Goal: Transaction & Acquisition: Book appointment/travel/reservation

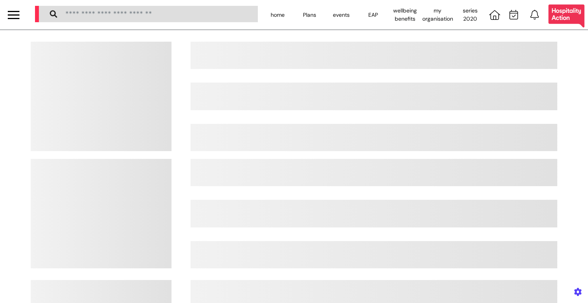
select select "**"
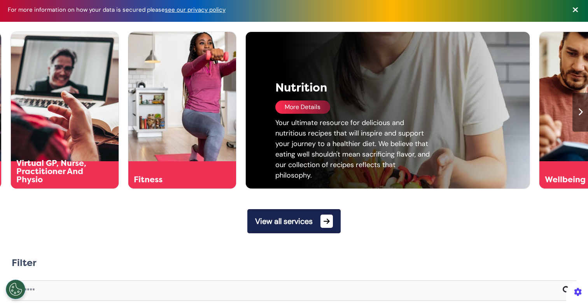
scroll to position [0, 294]
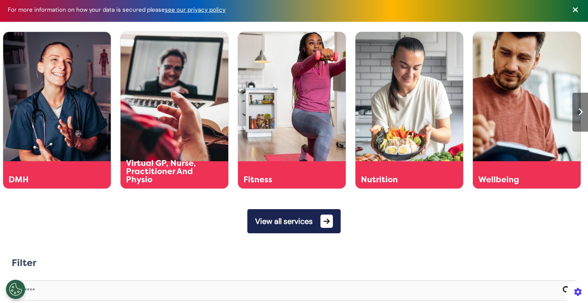
click at [279, 223] on button "View all services" at bounding box center [293, 221] width 93 height 24
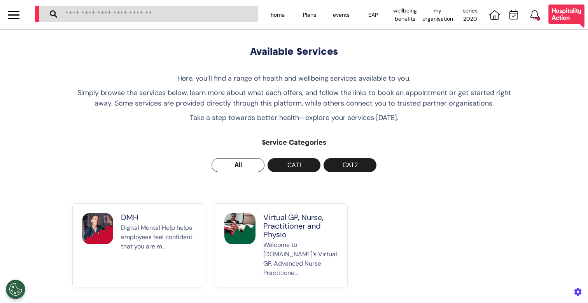
click at [280, 232] on p "Virtual GP, Nurse, Practitioner and Physio" at bounding box center [300, 226] width 75 height 26
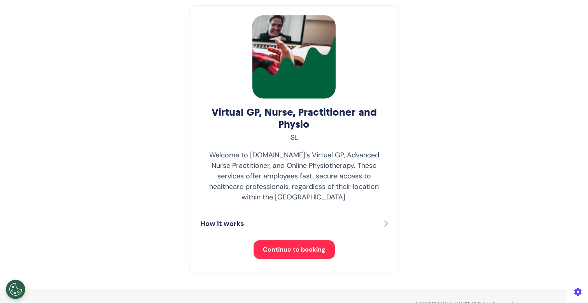
scroll to position [46, 0]
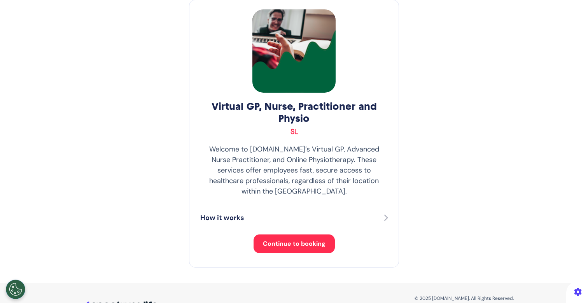
click at [273, 241] on button "Continue to booking" at bounding box center [294, 243] width 81 height 19
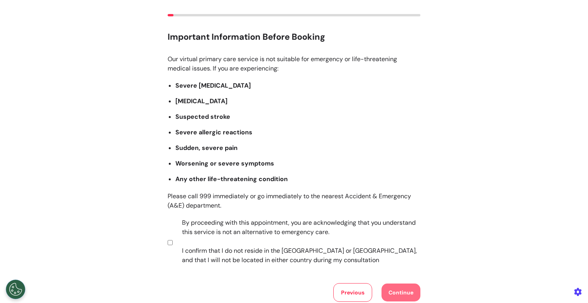
scroll to position [73, 0]
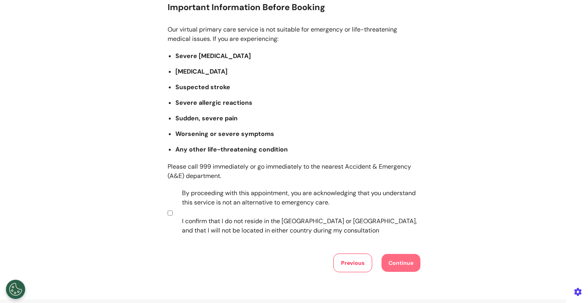
click at [257, 206] on label "By proceeding with this appointment, you are acknowledging that you understand …" at bounding box center [296, 211] width 244 height 47
click at [388, 261] on button "Continue" at bounding box center [401, 263] width 39 height 18
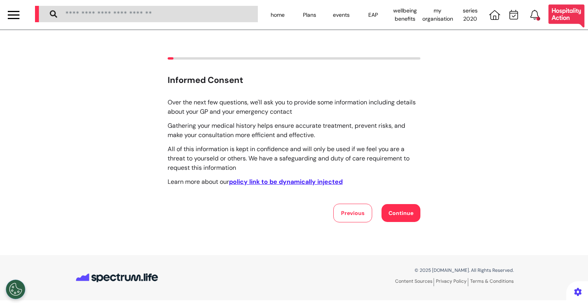
click at [407, 208] on button "Continue" at bounding box center [401, 213] width 39 height 18
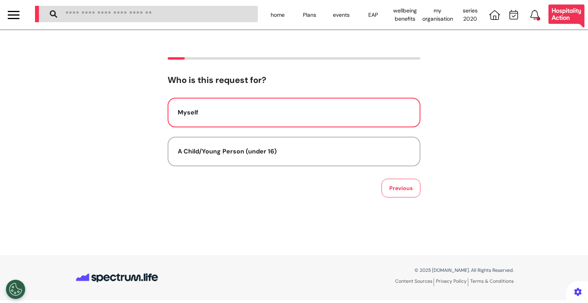
click at [207, 124] on button "Myself" at bounding box center [294, 113] width 253 height 30
select select "******"
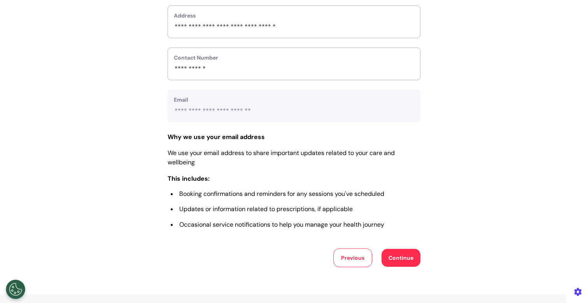
scroll to position [348, 0]
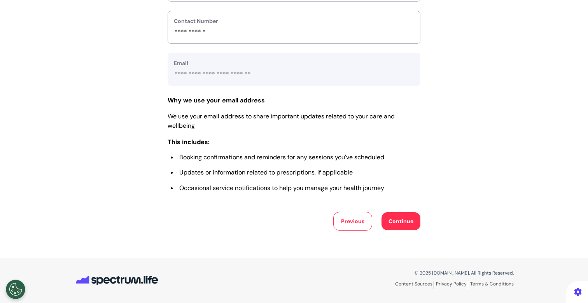
click at [393, 225] on button "Continue" at bounding box center [401, 221] width 39 height 18
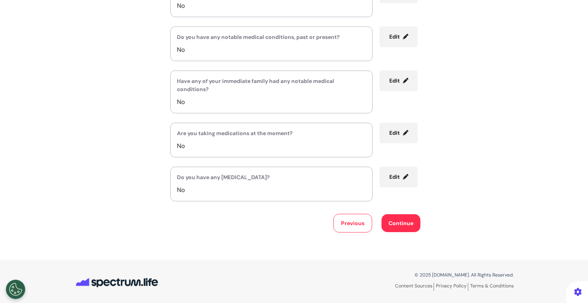
scroll to position [140, 0]
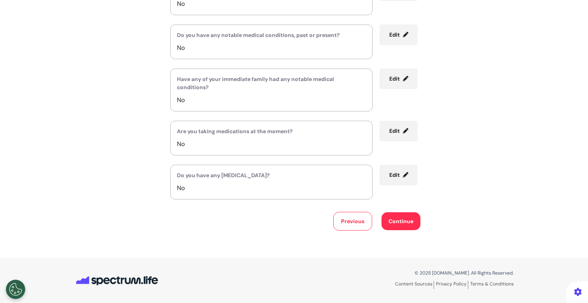
click at [398, 224] on button "Continue" at bounding box center [401, 221] width 39 height 18
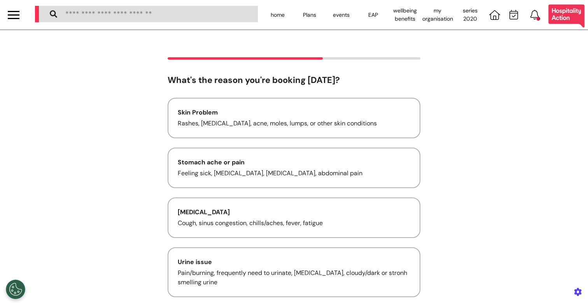
scroll to position [0, 0]
click at [333, 142] on div "Skin Problem Rashes, [MEDICAL_DATA], acne, moles, lumps, or other skin conditio…" at bounding box center [294, 242] width 253 height 288
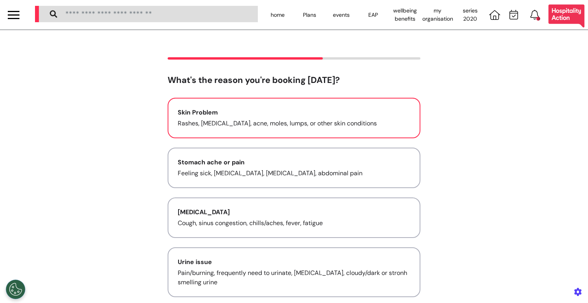
click at [321, 135] on button "Skin Problem Rashes, [MEDICAL_DATA], acne, moles, lumps, or other skin conditio…" at bounding box center [294, 118] width 253 height 40
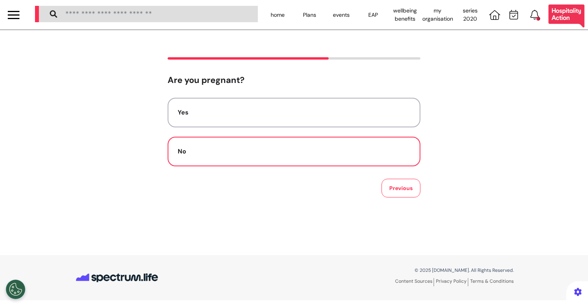
click at [309, 149] on div "No" at bounding box center [294, 151] width 233 height 9
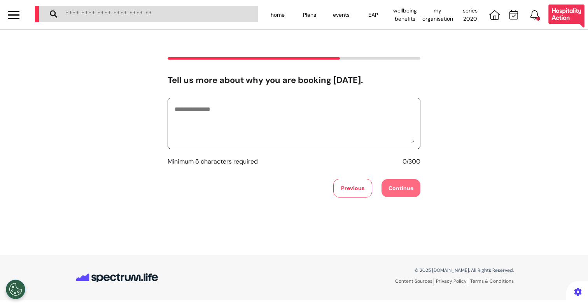
click at [294, 139] on textarea at bounding box center [294, 123] width 240 height 39
type textarea "**********"
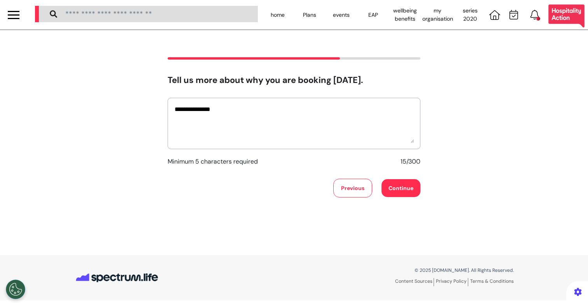
click at [387, 189] on button "Continue" at bounding box center [401, 188] width 39 height 18
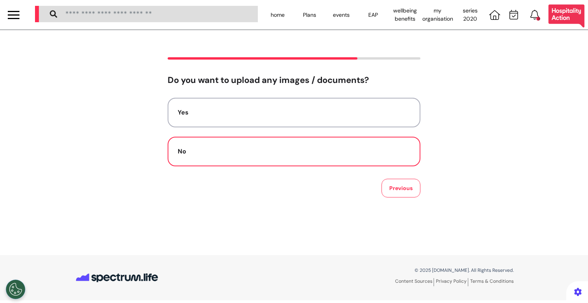
click at [282, 159] on button "No" at bounding box center [294, 152] width 253 height 30
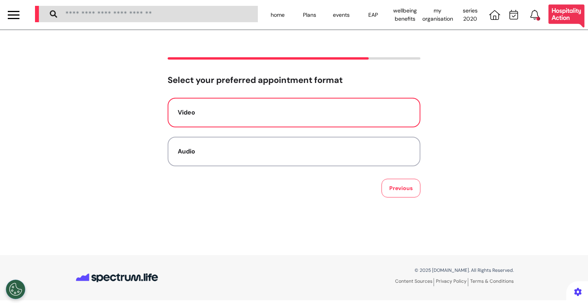
click at [300, 112] on div "Video" at bounding box center [294, 112] width 233 height 9
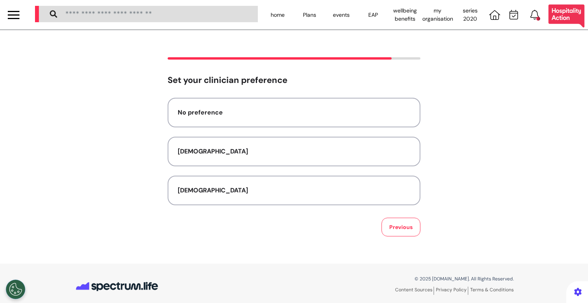
click at [300, 112] on div "No preference" at bounding box center [294, 112] width 233 height 9
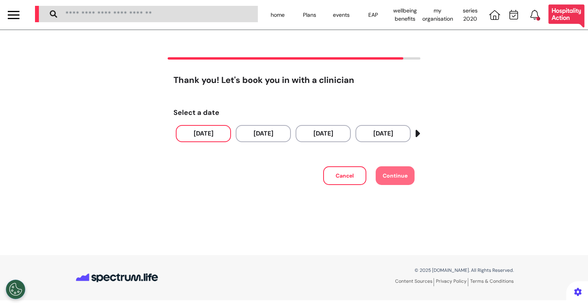
click at [189, 140] on button "[DATE]" at bounding box center [203, 133] width 55 height 17
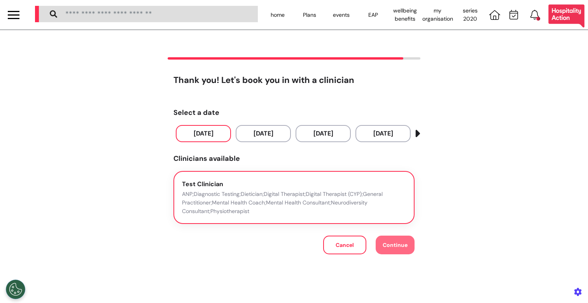
click at [269, 186] on div "Test Clinician ANP;Diagnostic Testing;Dietician;Digital Therapist;Digital Thera…" at bounding box center [294, 197] width 224 height 36
click at [383, 237] on button "Continue" at bounding box center [395, 244] width 39 height 19
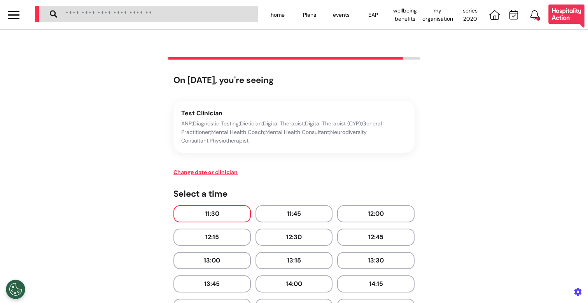
click at [216, 211] on button "11:30" at bounding box center [212, 213] width 77 height 17
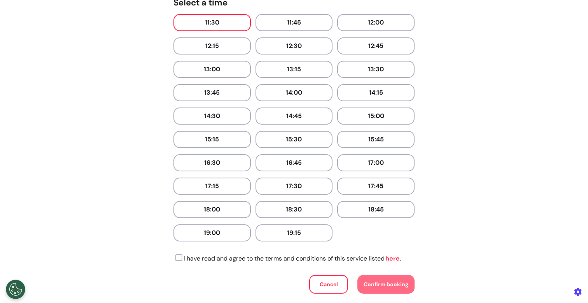
scroll to position [225, 0]
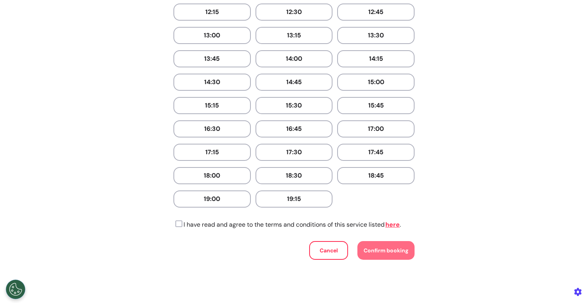
click at [176, 223] on icon at bounding box center [178, 224] width 9 height 8
click at [373, 242] on button "Confirm booking" at bounding box center [386, 250] width 57 height 19
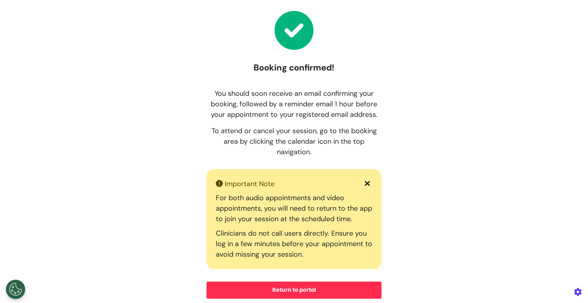
scroll to position [0, 0]
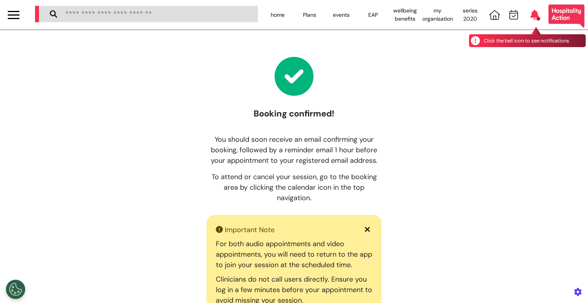
click at [531, 13] on icon at bounding box center [535, 15] width 9 height 10
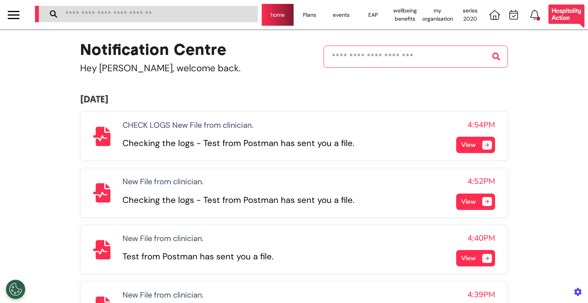
click at [265, 14] on div "home" at bounding box center [278, 15] width 32 height 22
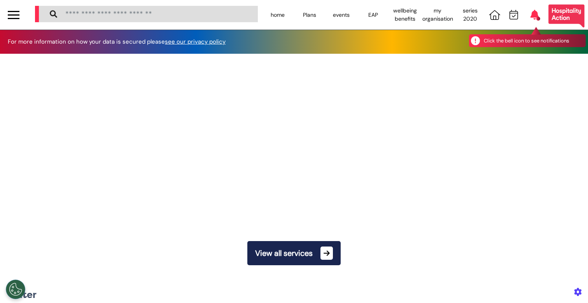
click at [531, 12] on icon at bounding box center [535, 15] width 9 height 10
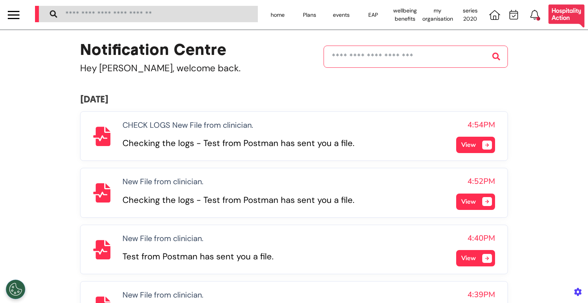
click at [470, 142] on span "View" at bounding box center [468, 144] width 15 height 9
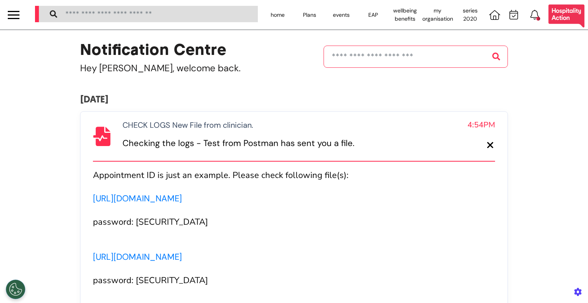
click at [470, 142] on button at bounding box center [475, 145] width 39 height 16
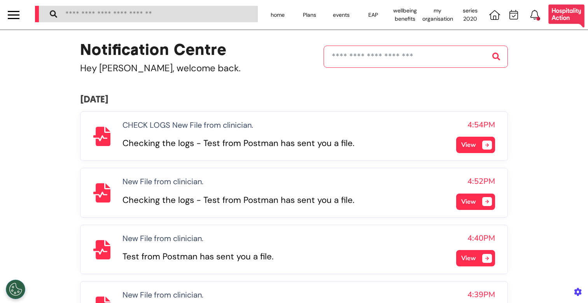
click at [462, 200] on span "View" at bounding box center [468, 201] width 15 height 9
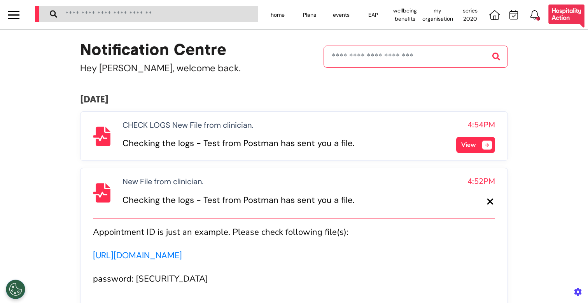
click at [462, 200] on button at bounding box center [475, 201] width 39 height 16
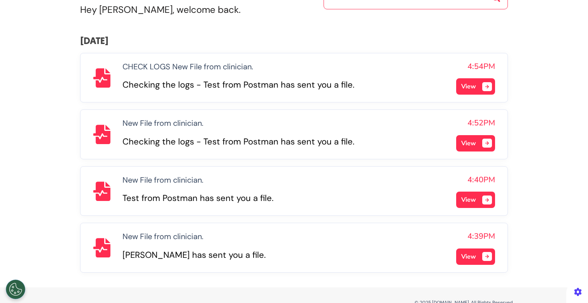
scroll to position [69, 0]
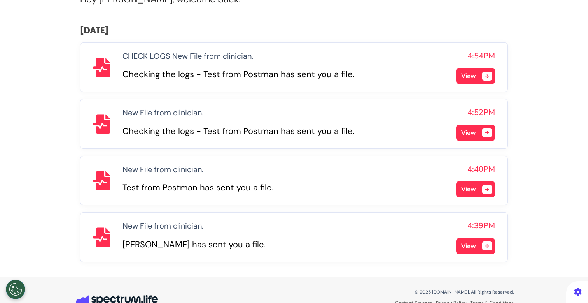
click at [482, 188] on span at bounding box center [487, 189] width 10 height 9
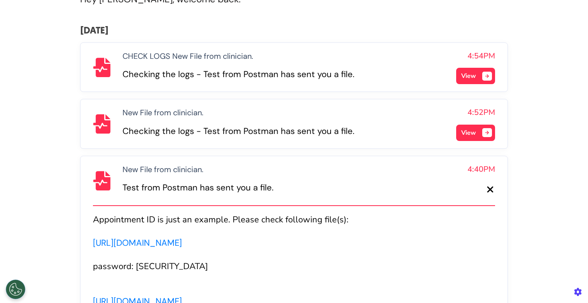
click at [480, 188] on button at bounding box center [475, 189] width 39 height 16
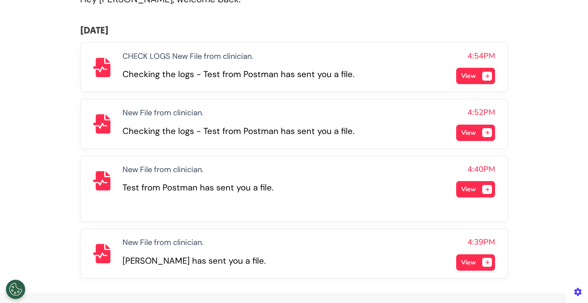
scroll to position [88, 0]
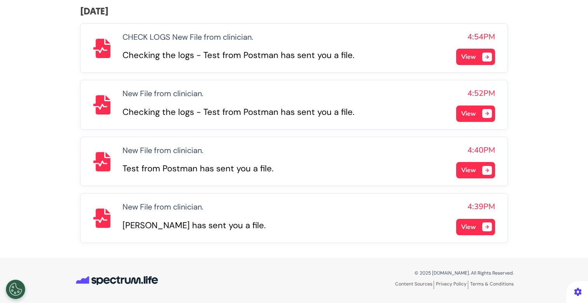
click at [477, 231] on button "View" at bounding box center [475, 227] width 39 height 16
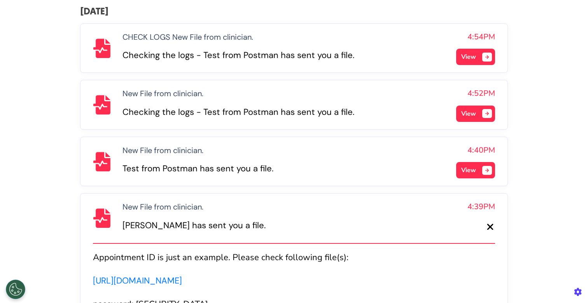
click at [477, 231] on button at bounding box center [475, 227] width 39 height 16
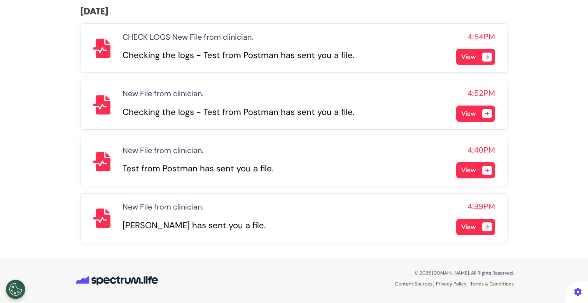
scroll to position [0, 0]
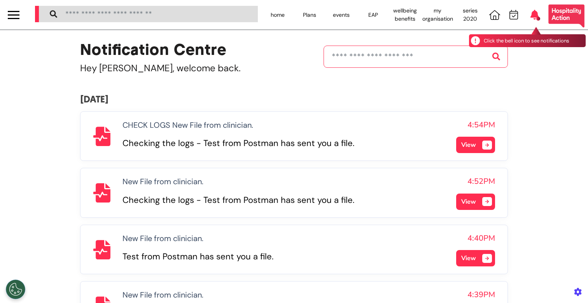
click at [531, 14] on icon at bounding box center [535, 15] width 9 height 10
click at [536, 18] on div at bounding box center [538, 19] width 4 height 4
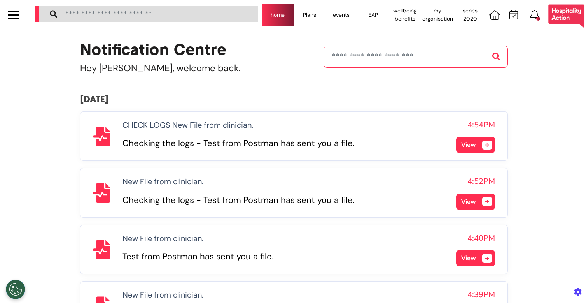
click at [269, 12] on div "home" at bounding box center [278, 15] width 32 height 22
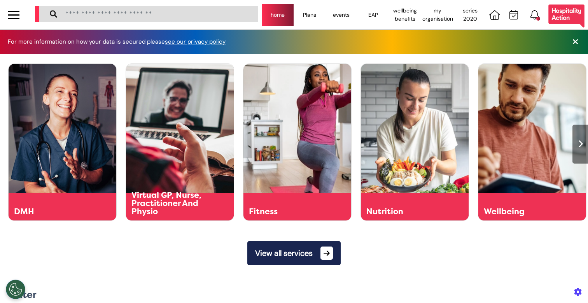
scroll to position [0, 294]
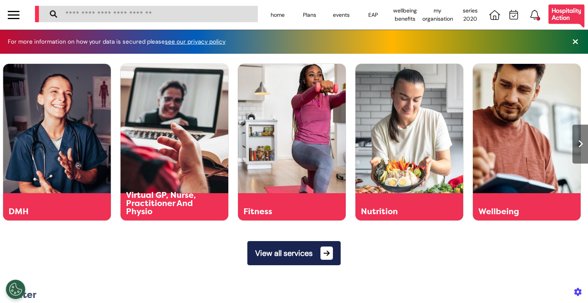
click at [286, 247] on button "View all services" at bounding box center [293, 253] width 93 height 24
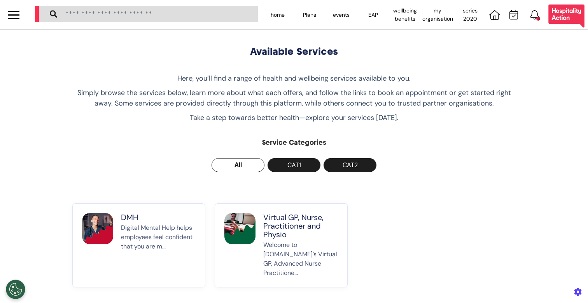
click at [291, 218] on p "Virtual GP, Nurse, Practitioner and Physio" at bounding box center [300, 226] width 75 height 26
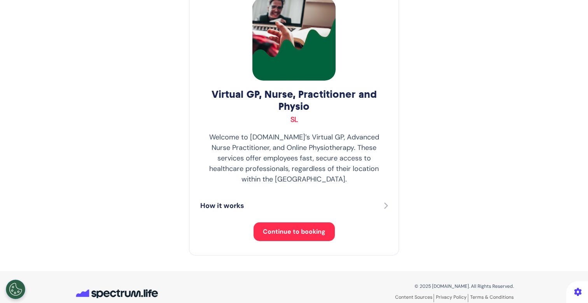
scroll to position [60, 0]
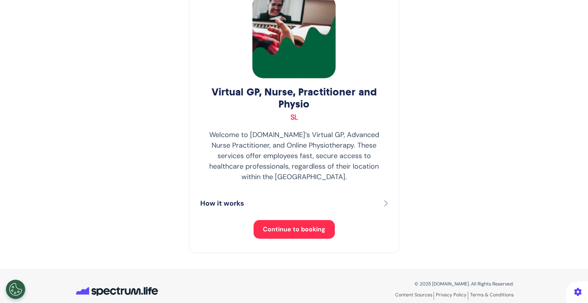
click at [284, 225] on span "Continue to booking" at bounding box center [294, 229] width 63 height 8
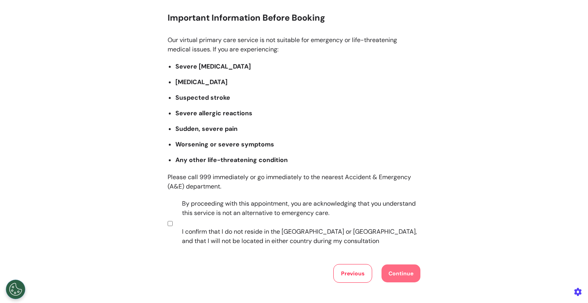
scroll to position [105, 0]
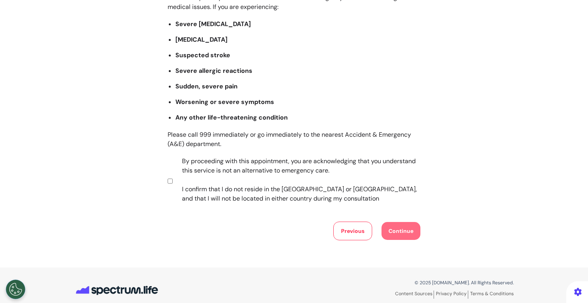
click at [224, 185] on label "By proceeding with this appointment, you are acknowledging that you understand …" at bounding box center [296, 179] width 244 height 47
click at [398, 237] on button "Continue" at bounding box center [401, 231] width 39 height 18
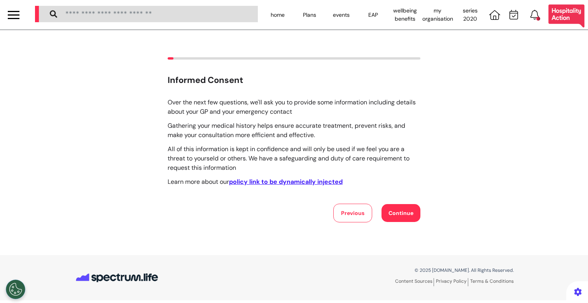
click at [391, 205] on button "Continue" at bounding box center [401, 213] width 39 height 18
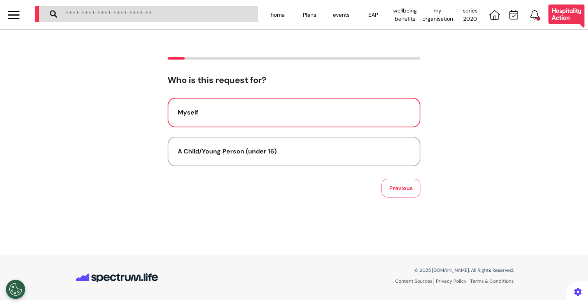
click at [278, 124] on button "Myself" at bounding box center [294, 113] width 253 height 30
select select "******"
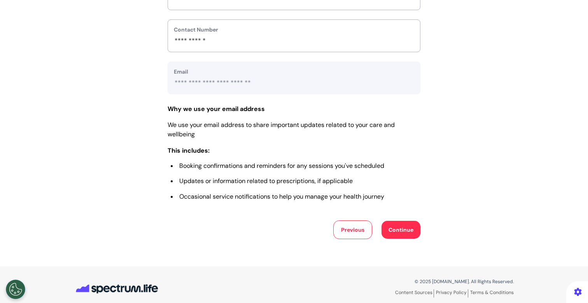
scroll to position [345, 0]
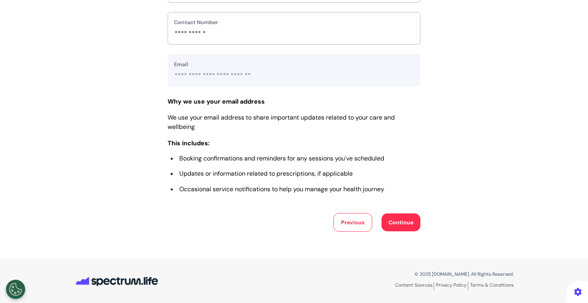
click at [395, 219] on button "Continue" at bounding box center [401, 222] width 39 height 18
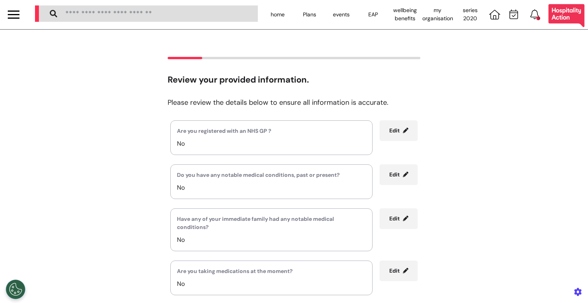
scroll to position [0, 0]
click at [9, 21] on div at bounding box center [13, 15] width 27 height 30
click at [11, 16] on div at bounding box center [14, 15] width 12 height 13
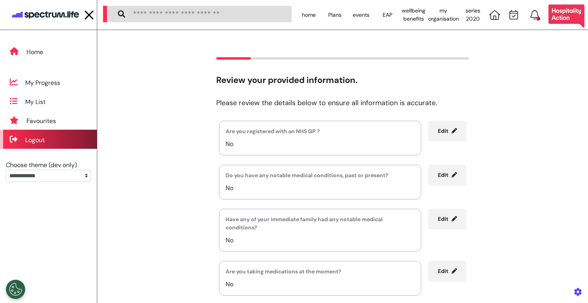
click at [53, 142] on div "Logout" at bounding box center [48, 139] width 97 height 19
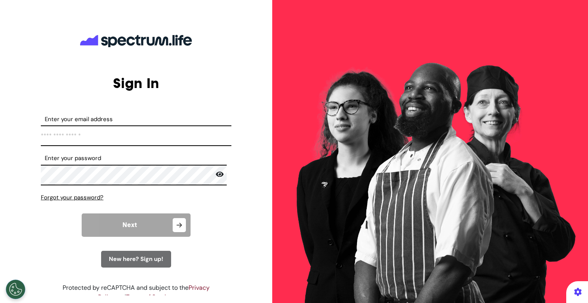
click at [98, 139] on input "Enter your email address" at bounding box center [136, 135] width 191 height 21
type input "**********"
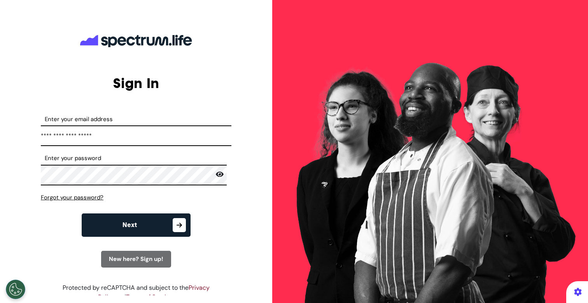
click at [131, 226] on span "Next" at bounding box center [130, 225] width 14 height 6
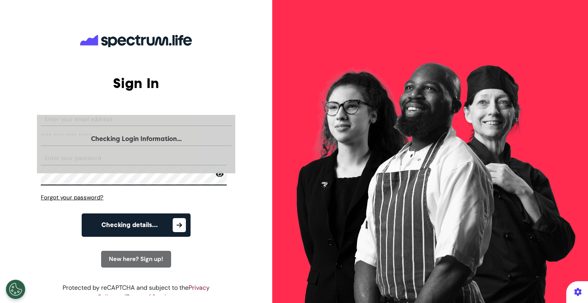
select select "**"
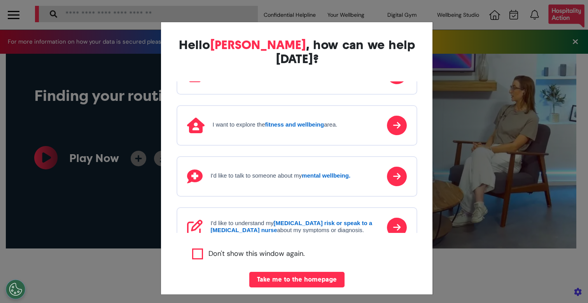
scroll to position [48, 0]
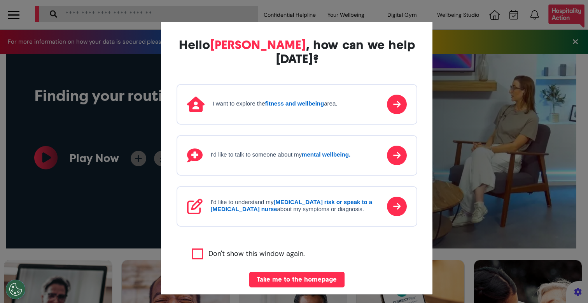
click at [106, 217] on div "Hello [PERSON_NAME] , how can we help [DATE]? I'd like to book a Virtual GP or …" at bounding box center [294, 151] width 588 height 303
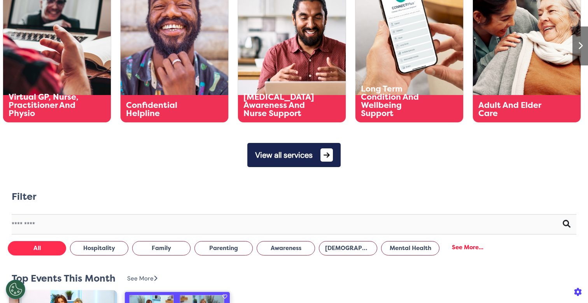
click at [307, 145] on button "View all services" at bounding box center [293, 155] width 93 height 24
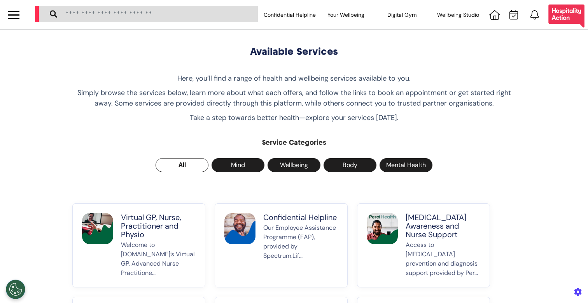
click at [132, 238] on p "Virtual GP, Nurse, Practitioner and Physio" at bounding box center [158, 226] width 75 height 26
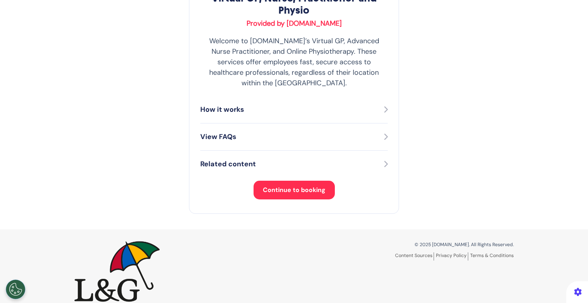
click at [322, 186] on span "Continue to booking" at bounding box center [294, 190] width 63 height 8
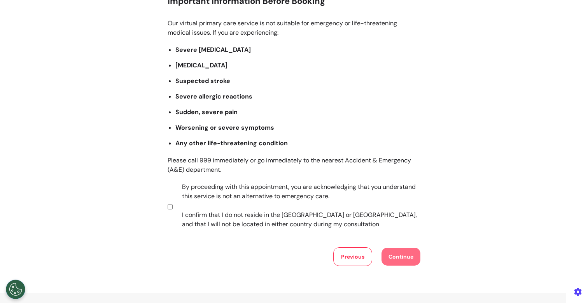
scroll to position [107, 0]
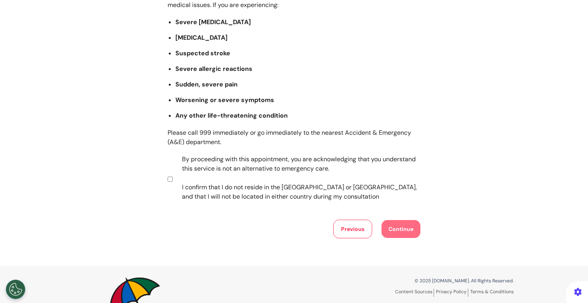
click at [230, 194] on label "By proceeding with this appointment, you are acknowledging that you understand …" at bounding box center [296, 177] width 244 height 47
click at [396, 233] on button "Continue" at bounding box center [401, 229] width 39 height 18
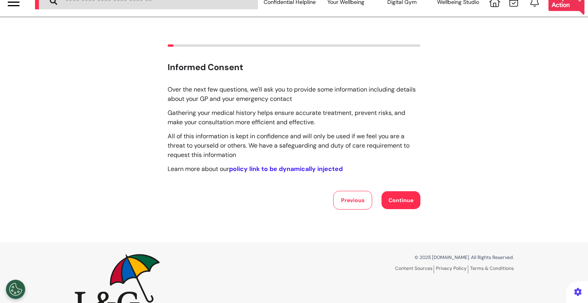
scroll to position [0, 0]
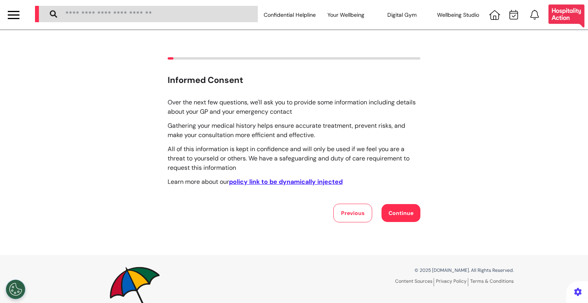
click at [398, 204] on button "Continue" at bounding box center [401, 213] width 39 height 18
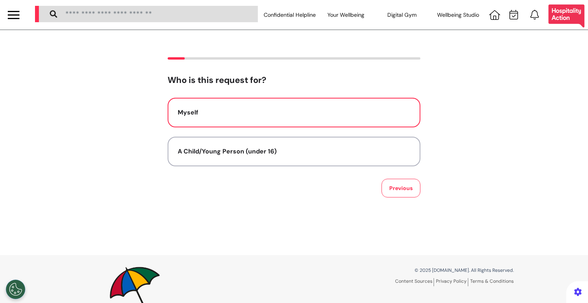
click at [285, 122] on button "Myself" at bounding box center [294, 113] width 253 height 30
select select "*****"
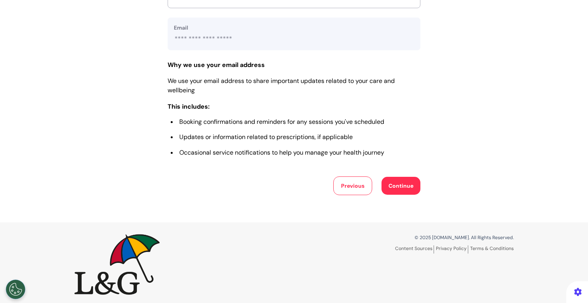
scroll to position [387, 0]
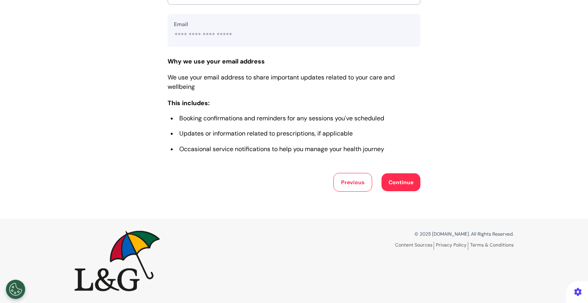
click at [400, 187] on button "Continue" at bounding box center [401, 182] width 39 height 18
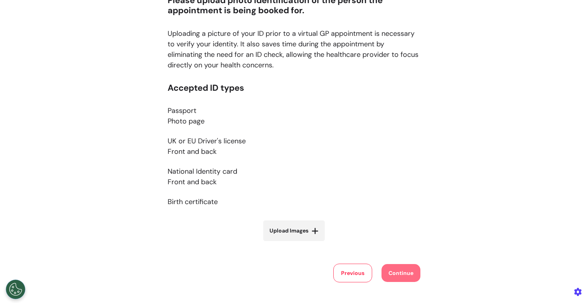
scroll to position [170, 0]
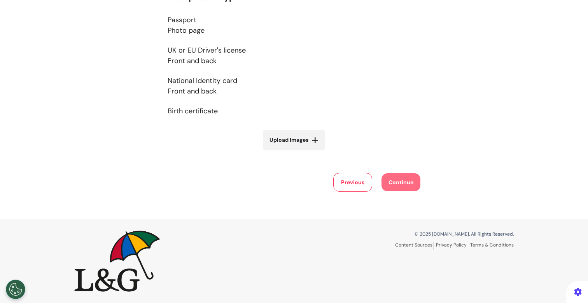
click at [307, 133] on label "Upload Images" at bounding box center [293, 140] width 61 height 21
click at [307, 152] on input "Upload Images" at bounding box center [294, 156] width 93 height 8
type input "**********"
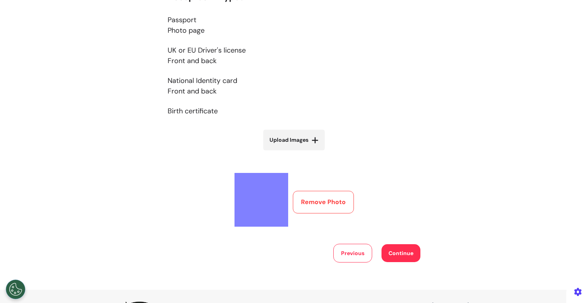
click at [407, 255] on button "Continue" at bounding box center [401, 253] width 39 height 18
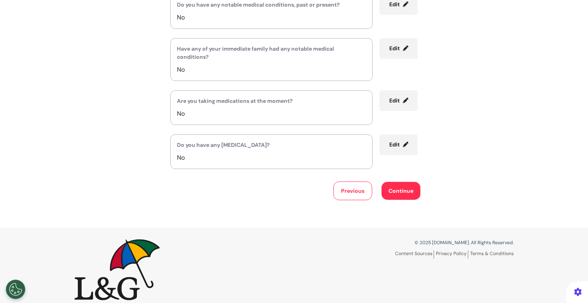
click at [359, 190] on button "Previous" at bounding box center [352, 190] width 39 height 19
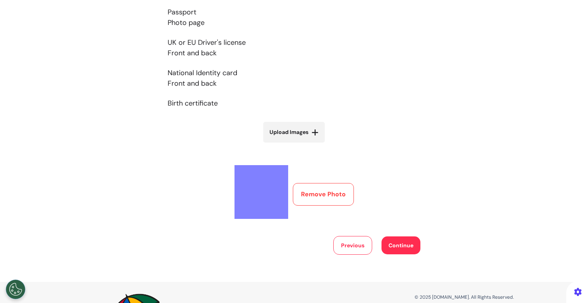
click at [337, 198] on button "Remove Photo" at bounding box center [323, 194] width 61 height 23
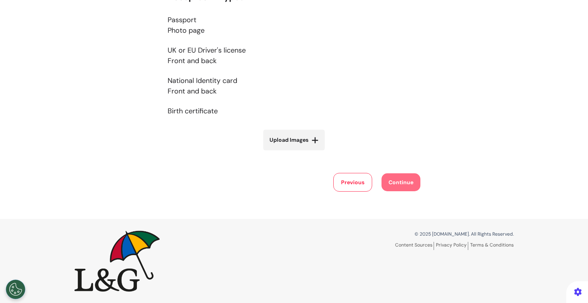
click at [308, 145] on label "Upload Images" at bounding box center [293, 140] width 61 height 21
click at [308, 152] on input "Upload Images" at bounding box center [294, 156] width 93 height 8
type input "**********"
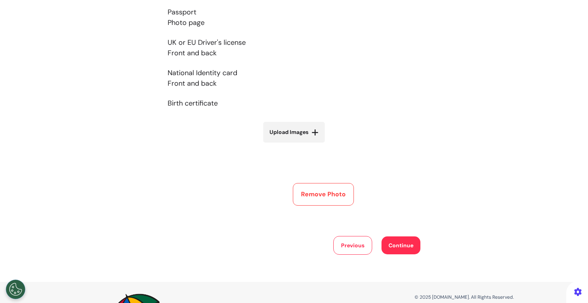
click at [399, 247] on button "Continue" at bounding box center [401, 245] width 39 height 18
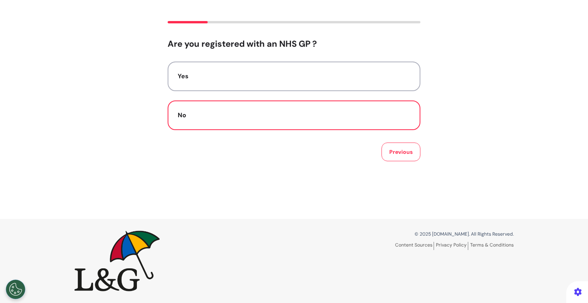
click at [266, 108] on button "No" at bounding box center [294, 115] width 253 height 30
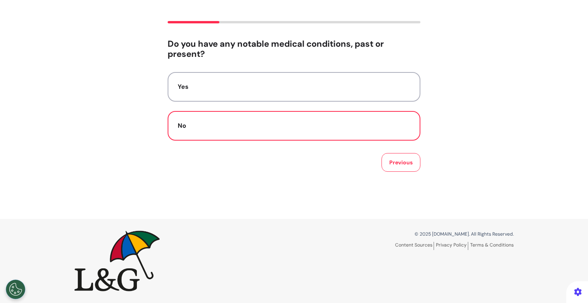
click at [259, 122] on div "No" at bounding box center [294, 125] width 233 height 9
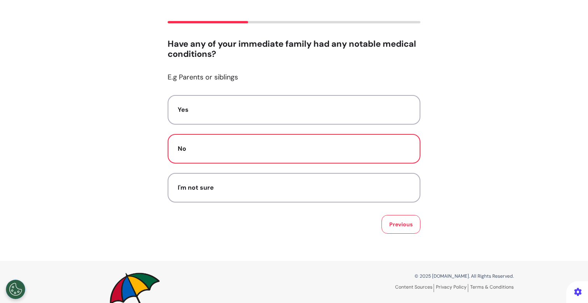
click at [240, 147] on div "No" at bounding box center [294, 148] width 233 height 9
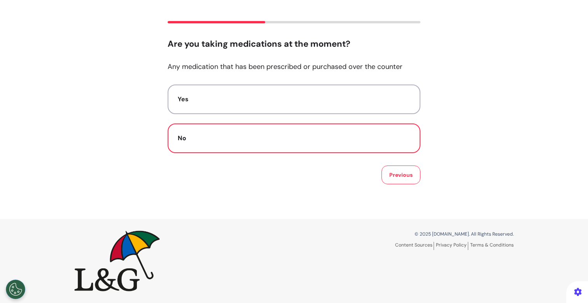
click at [254, 143] on button "No" at bounding box center [294, 138] width 253 height 30
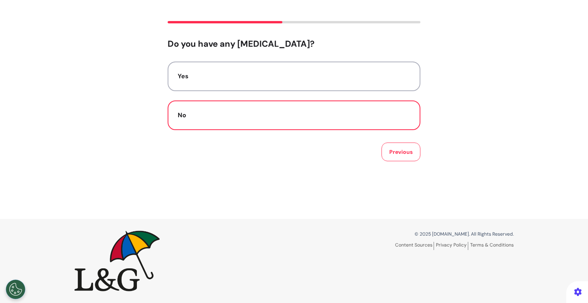
click at [286, 115] on div "No" at bounding box center [294, 114] width 233 height 9
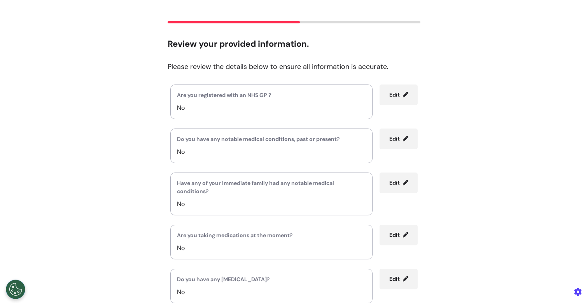
click at [275, 111] on p "No" at bounding box center [271, 107] width 189 height 9
click at [259, 107] on p "No" at bounding box center [271, 107] width 189 height 9
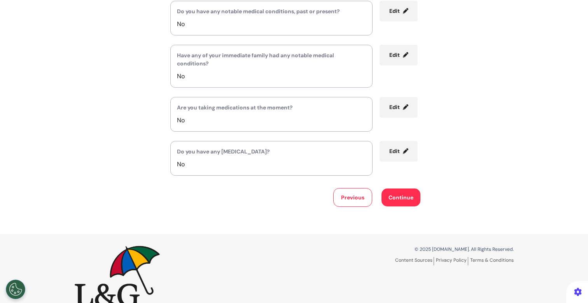
scroll to position [179, 0]
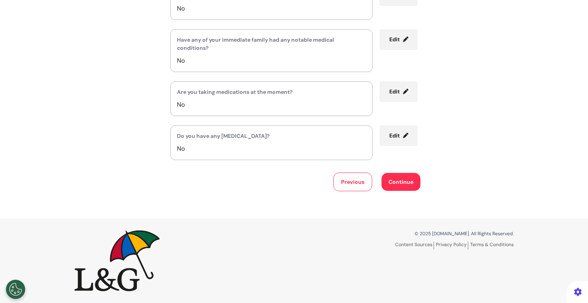
click at [396, 193] on div "Review your provided information. Please review the details below to ensure all…" at bounding box center [294, 35] width 588 height 368
click at [396, 188] on button "Continue" at bounding box center [401, 182] width 39 height 18
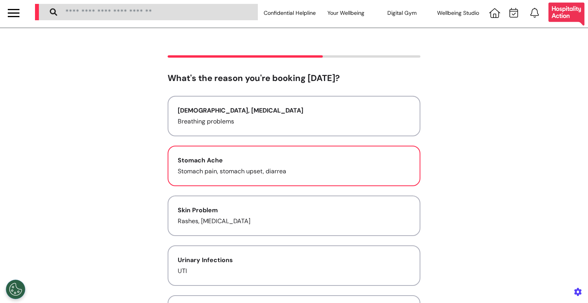
scroll to position [0, 0]
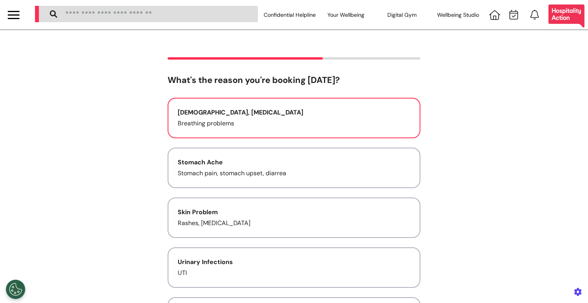
click at [234, 117] on div "[DEMOGRAPHIC_DATA], [MEDICAL_DATA]" at bounding box center [294, 112] width 233 height 9
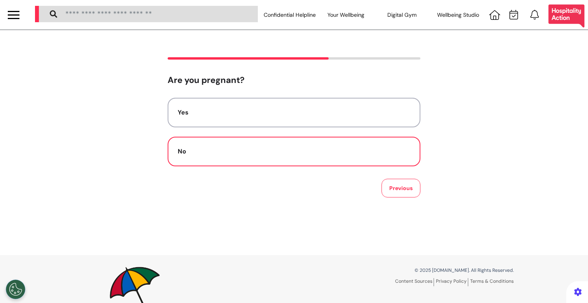
click at [230, 151] on div "No" at bounding box center [294, 151] width 233 height 9
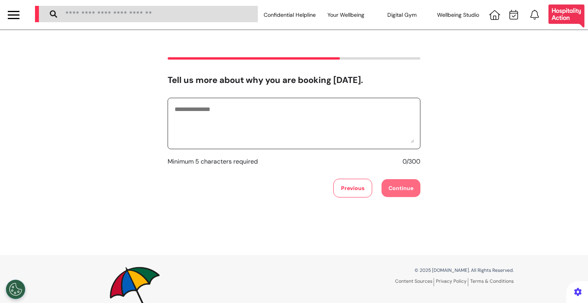
click at [242, 138] on textarea at bounding box center [294, 123] width 240 height 39
type textarea "*******"
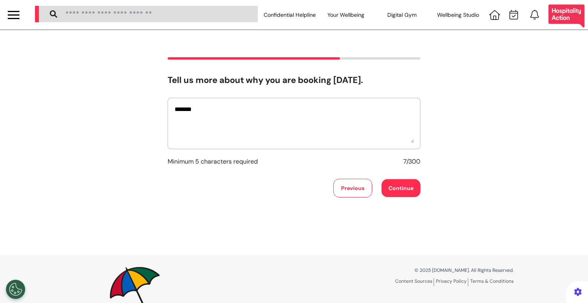
click at [421, 187] on div "Tell us more about why you are booking [DATE]. ******* Minimum 5 characters req…" at bounding box center [294, 127] width 588 height 140
click at [407, 187] on button "Continue" at bounding box center [401, 188] width 39 height 18
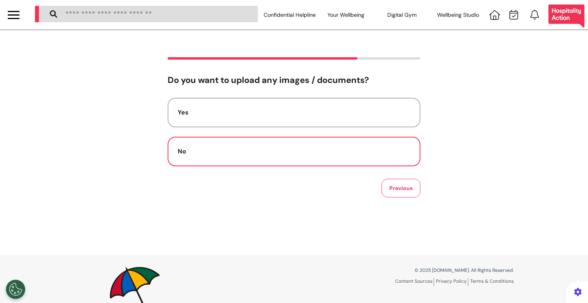
click at [308, 144] on button "No" at bounding box center [294, 152] width 253 height 30
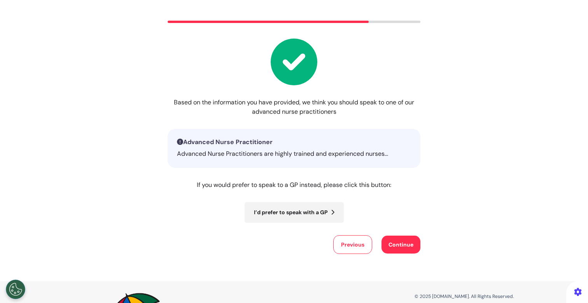
scroll to position [51, 0]
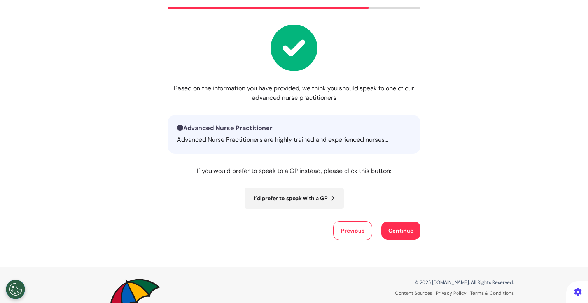
click at [386, 228] on button "Continue" at bounding box center [401, 230] width 39 height 18
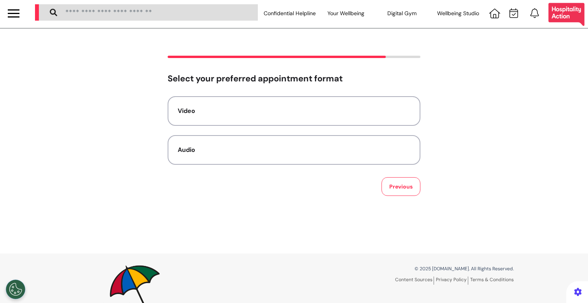
scroll to position [0, 0]
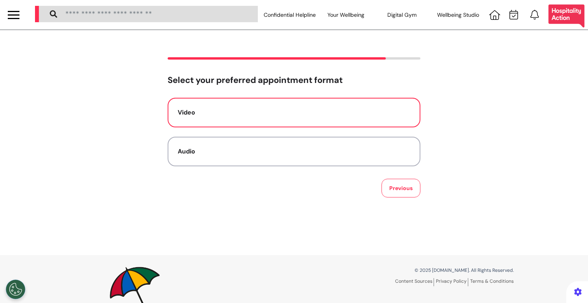
click at [330, 106] on button "Video" at bounding box center [294, 113] width 253 height 30
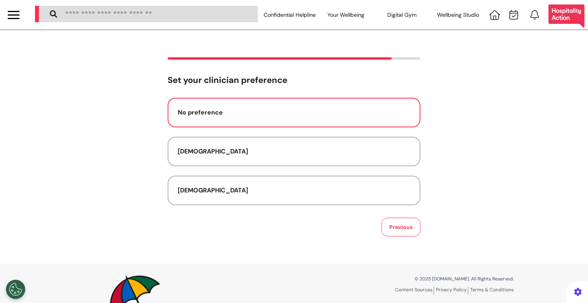
click at [307, 109] on div "No preference" at bounding box center [294, 112] width 233 height 9
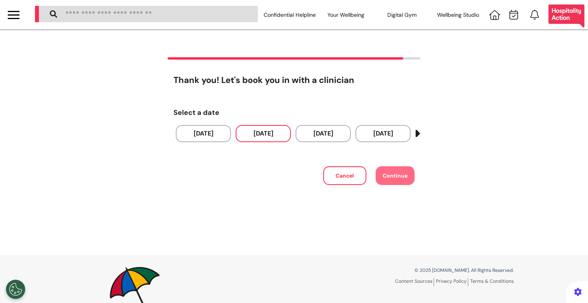
click at [272, 140] on button "[DATE]" at bounding box center [263, 133] width 55 height 17
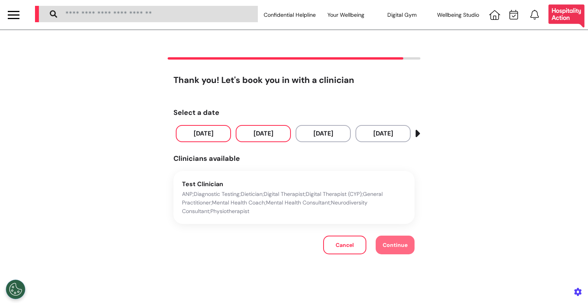
click at [212, 137] on button "[DATE]" at bounding box center [203, 133] width 55 height 17
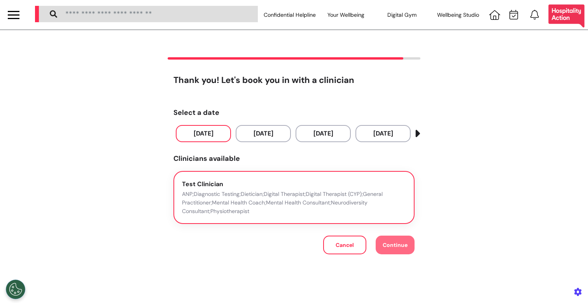
click at [210, 193] on p "ANP;Diagnostic Testing;Dietician;Digital Therapist;Digital Therapist (CYP);Gene…" at bounding box center [294, 202] width 224 height 26
click at [400, 252] on button "Continue" at bounding box center [395, 244] width 39 height 19
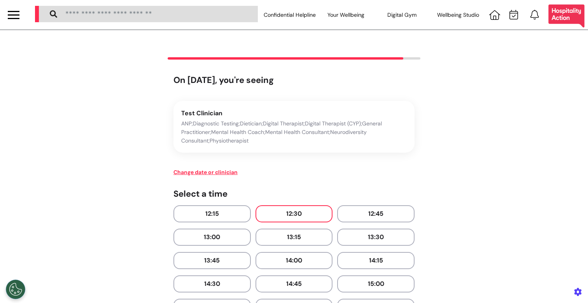
click at [287, 218] on button "12:30" at bounding box center [294, 213] width 77 height 17
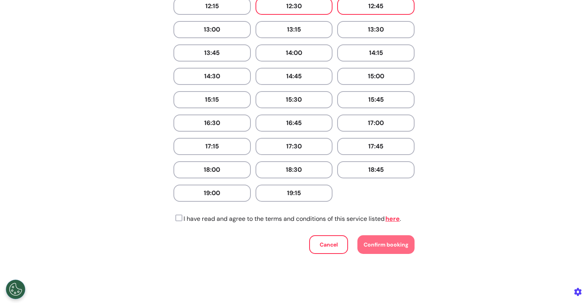
scroll to position [297, 0]
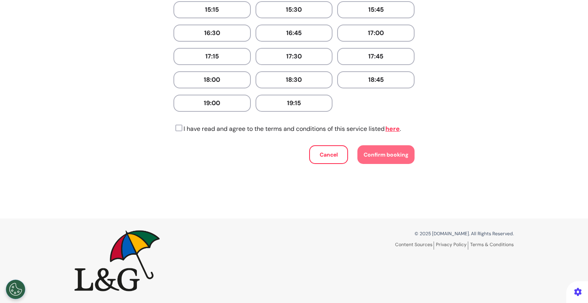
click at [177, 130] on icon at bounding box center [178, 128] width 9 height 8
click at [376, 151] on span "Confirm booking" at bounding box center [386, 154] width 45 height 7
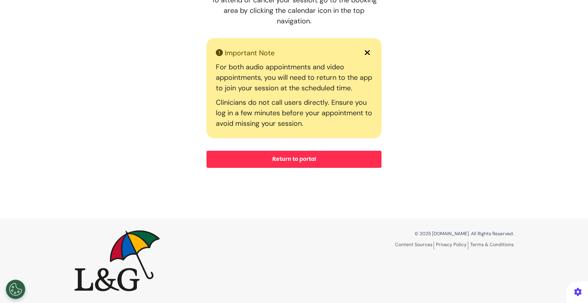
scroll to position [177, 0]
click at [259, 155] on button "Return to portal" at bounding box center [294, 159] width 175 height 17
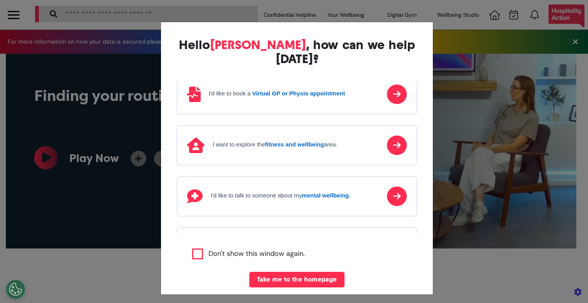
scroll to position [0, 294]
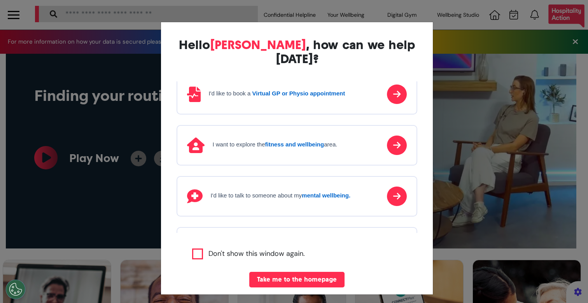
click at [149, 202] on div "Hello [PERSON_NAME] , how can we help [DATE]? I'd like to book a Virtual GP or …" at bounding box center [294, 151] width 588 height 303
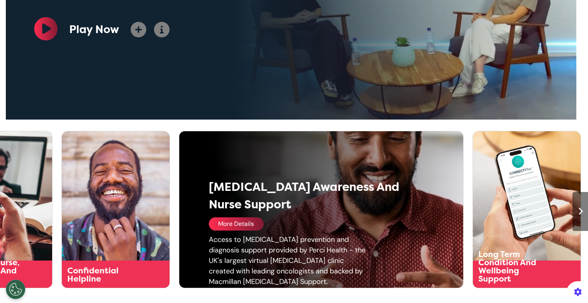
scroll to position [133, 0]
